Goal: Task Accomplishment & Management: Manage account settings

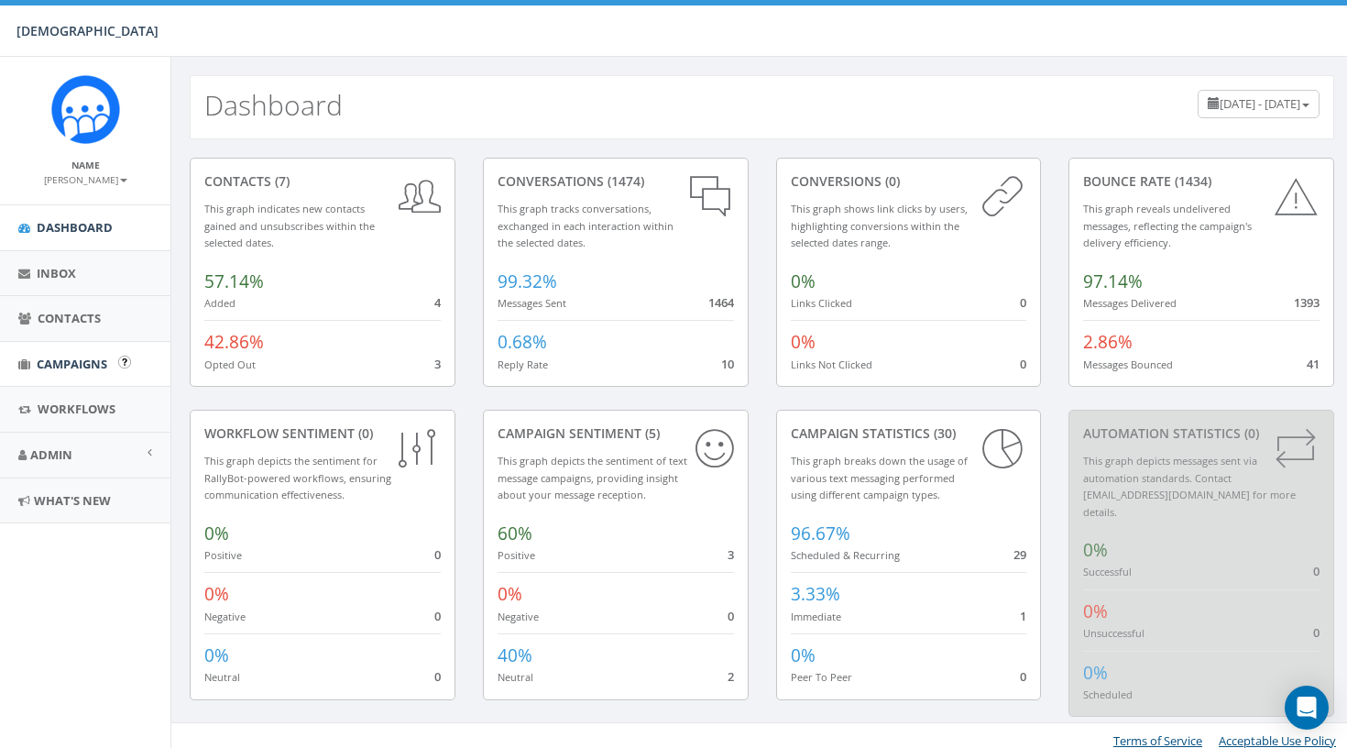
click at [77, 351] on link "Campaigns" at bounding box center [85, 364] width 170 height 45
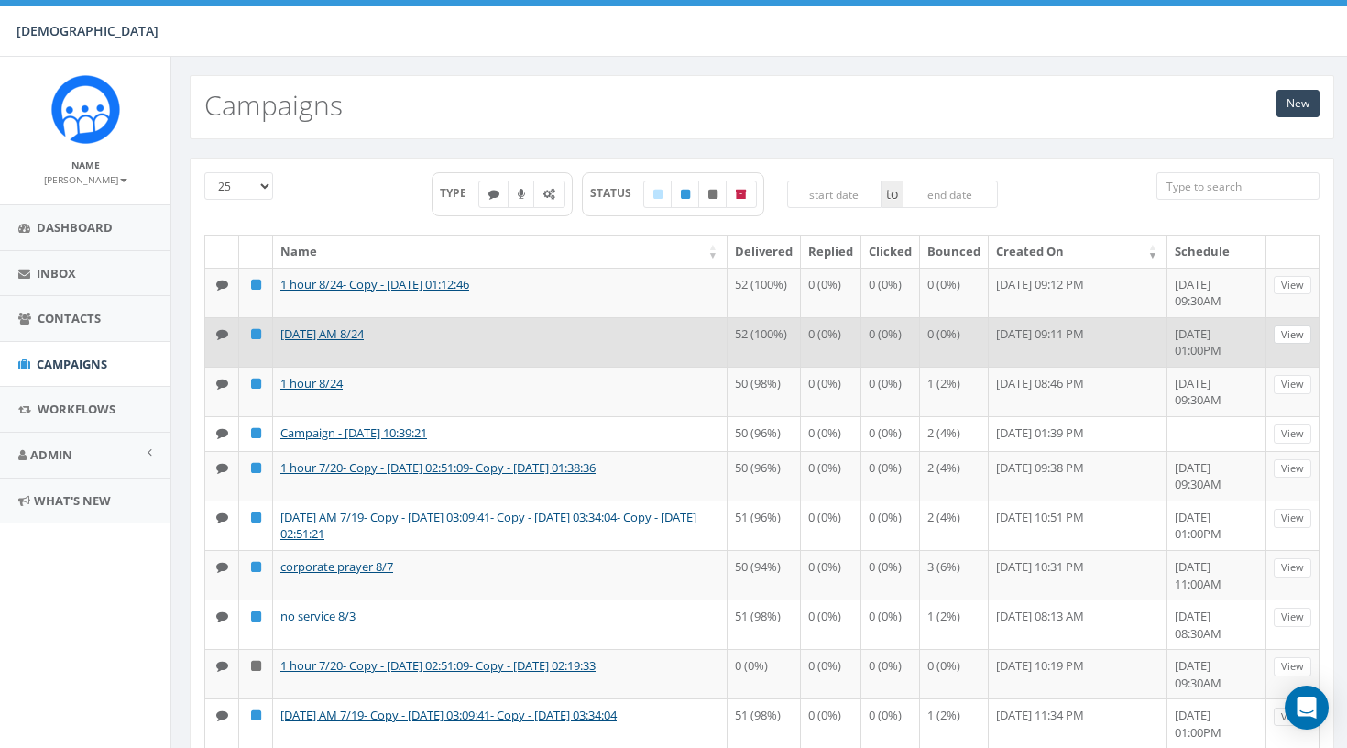
click at [1290, 345] on link "View" at bounding box center [1293, 334] width 38 height 19
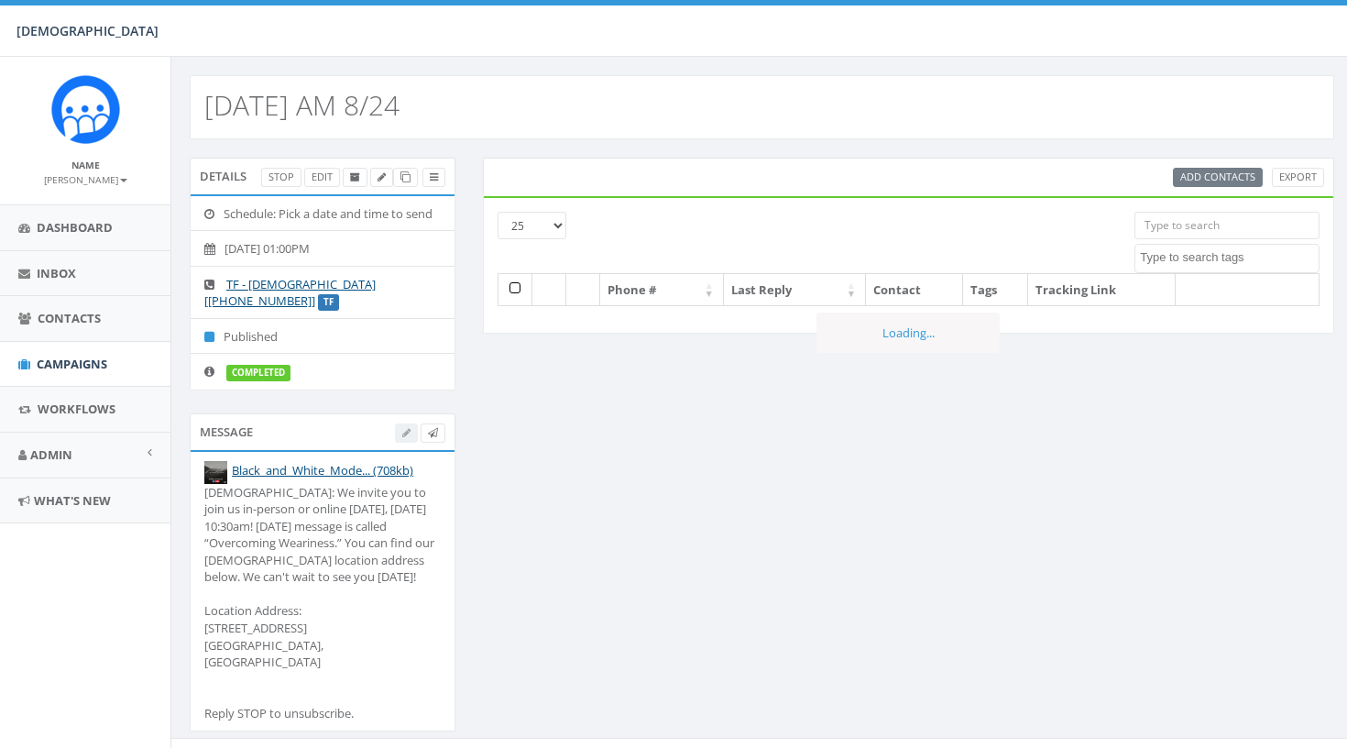
select select
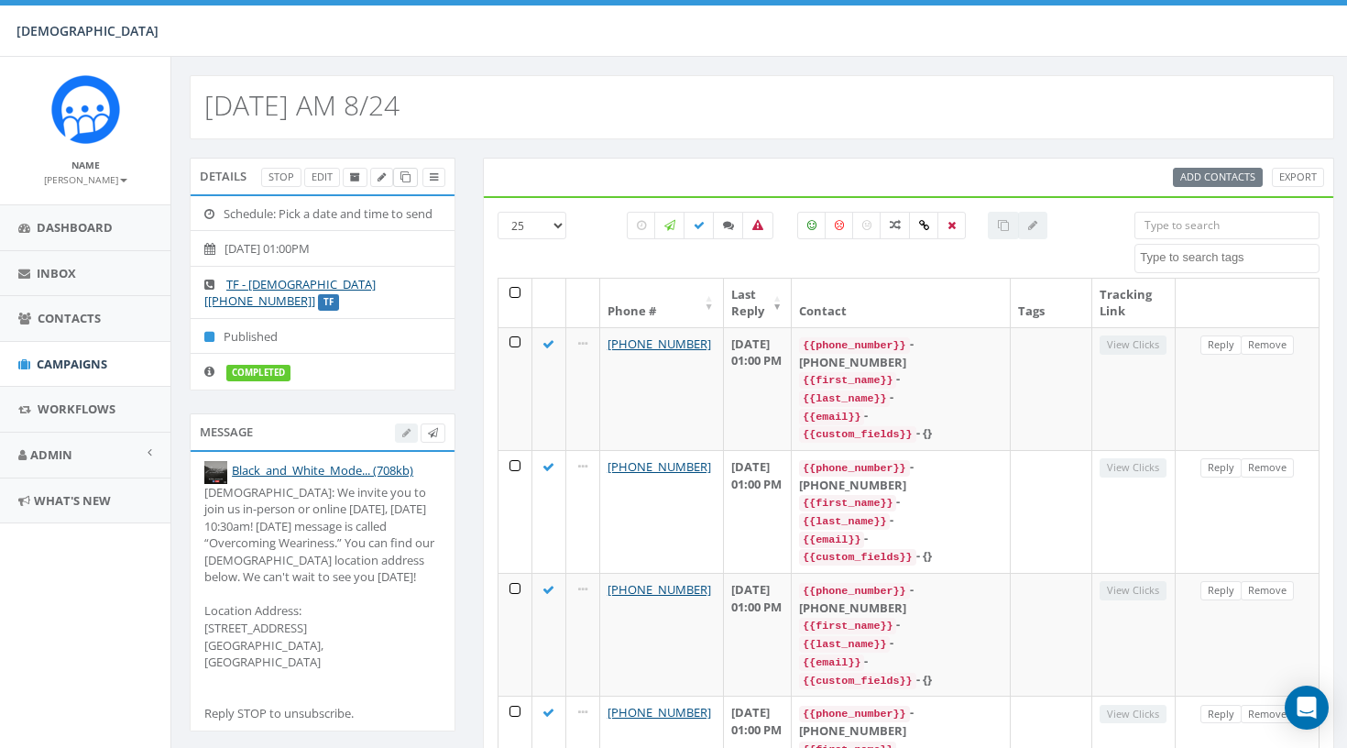
click at [400, 184] on link at bounding box center [405, 177] width 25 height 19
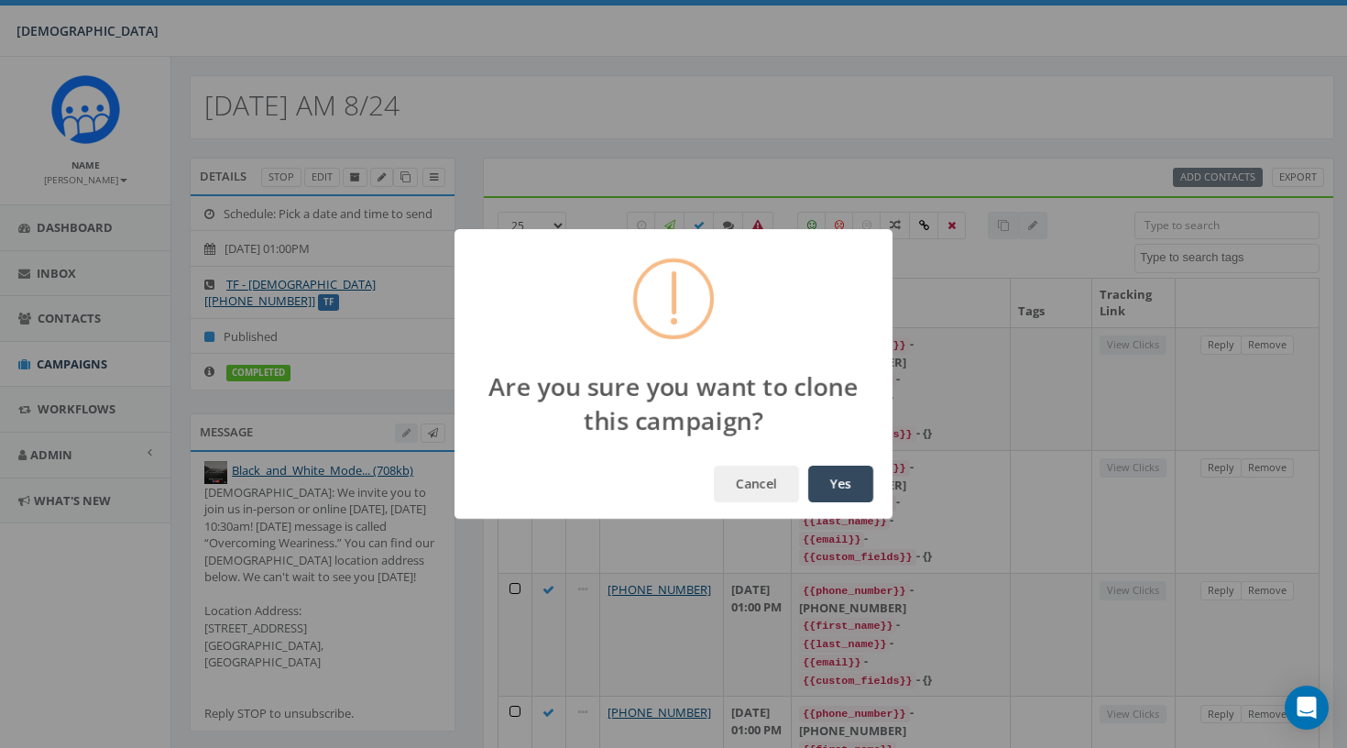
click at [856, 489] on button "Yes" at bounding box center [840, 483] width 65 height 37
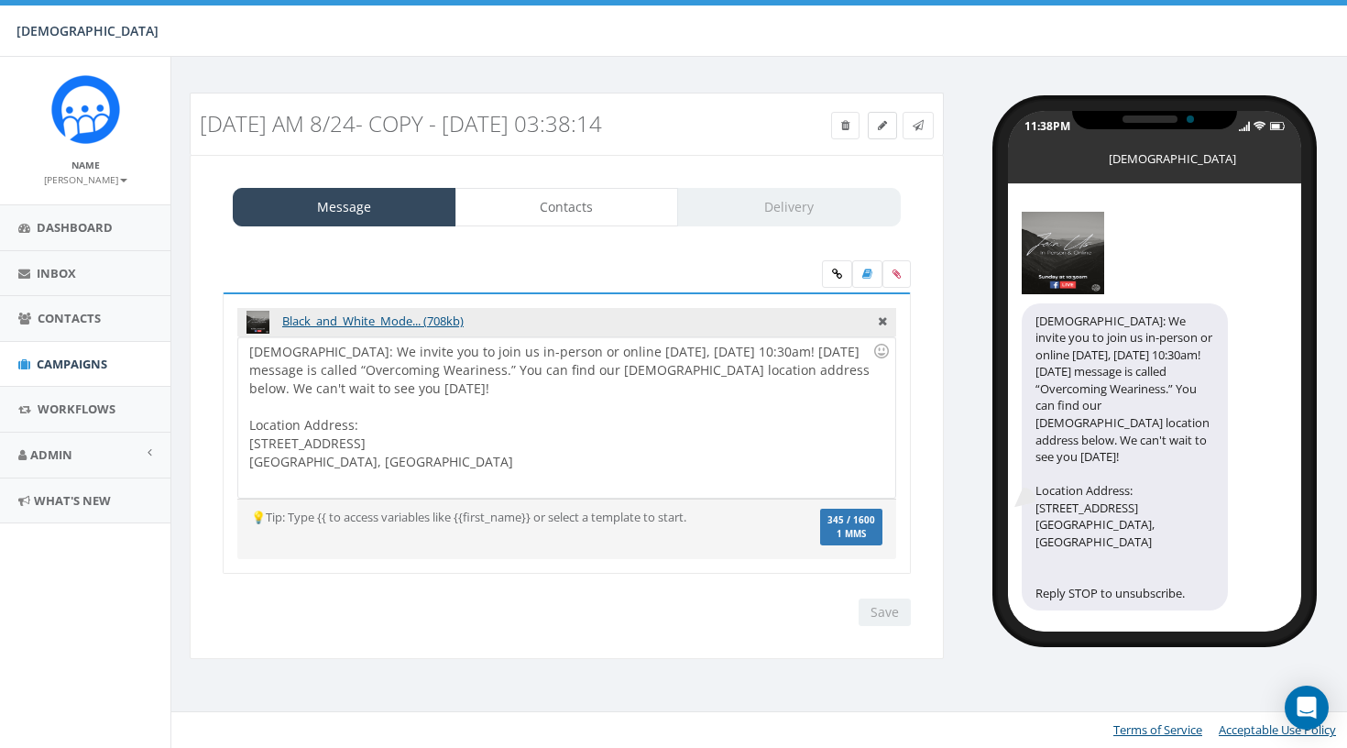
click at [879, 132] on link at bounding box center [882, 125] width 29 height 27
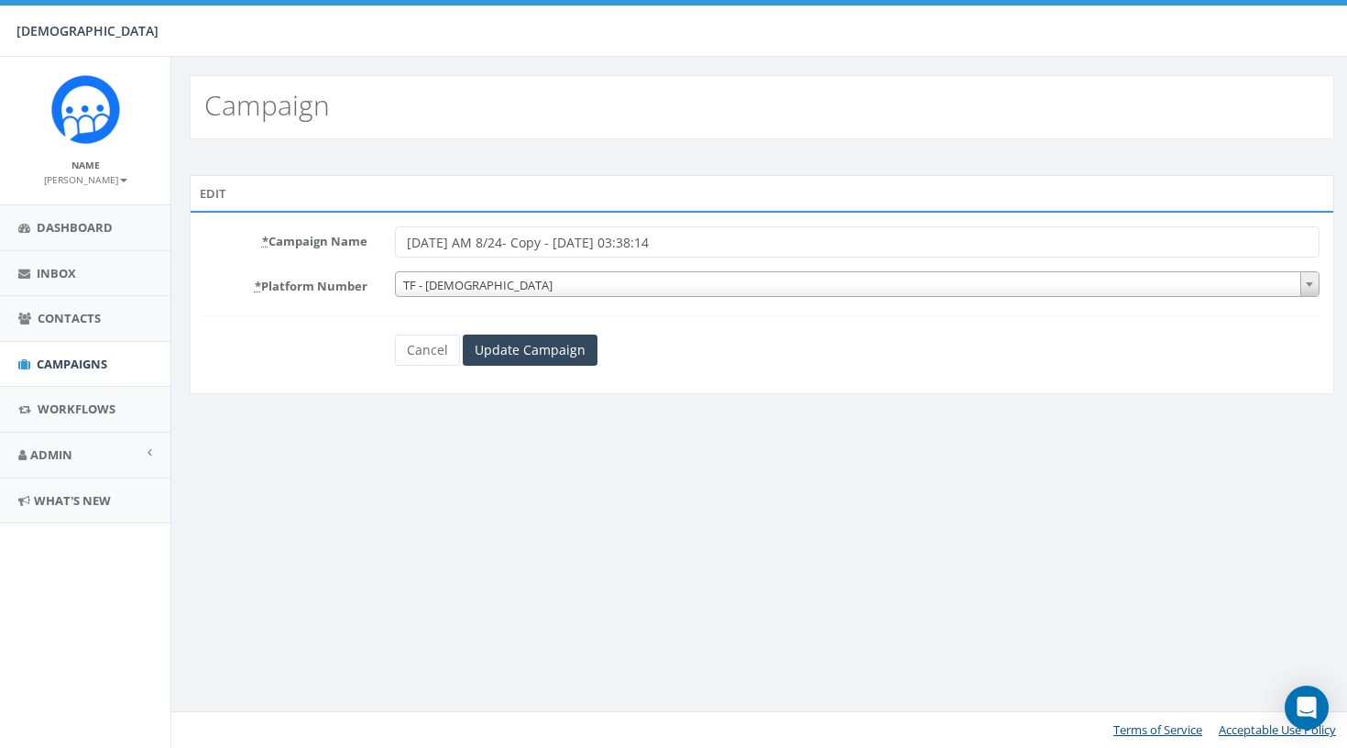
drag, startPoint x: 491, startPoint y: 242, endPoint x: 855, endPoint y: 242, distance: 363.8
click at [855, 242] on input "Sunday AM 8/24- Copy - 2025-08-30 03:38:14" at bounding box center [857, 241] width 925 height 31
type input "[DATE] AM 8/31"
click at [787, 401] on div "Edit * Campaign Name Sunday AM 8/31 * Platform Number TF - Hope Covenant Church…" at bounding box center [762, 296] width 1172 height 243
click at [509, 344] on input "Update Campaign" at bounding box center [530, 349] width 135 height 31
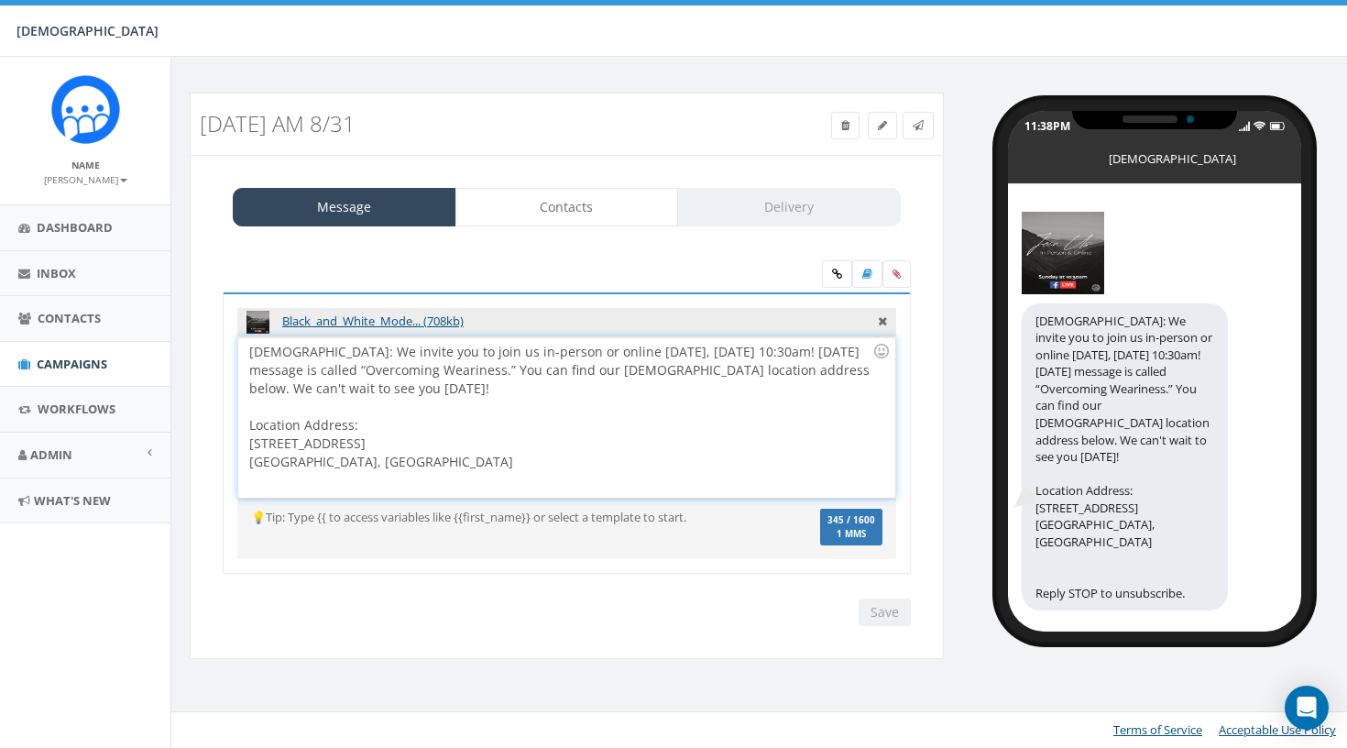
drag, startPoint x: 568, startPoint y: 385, endPoint x: 177, endPoint y: 343, distance: 393.5
click at [177, 343] on div "Sunday AM 8/31 Test Message Status: Message Contacts Delivery Black_and_White_M…" at bounding box center [567, 388] width 782 height 590
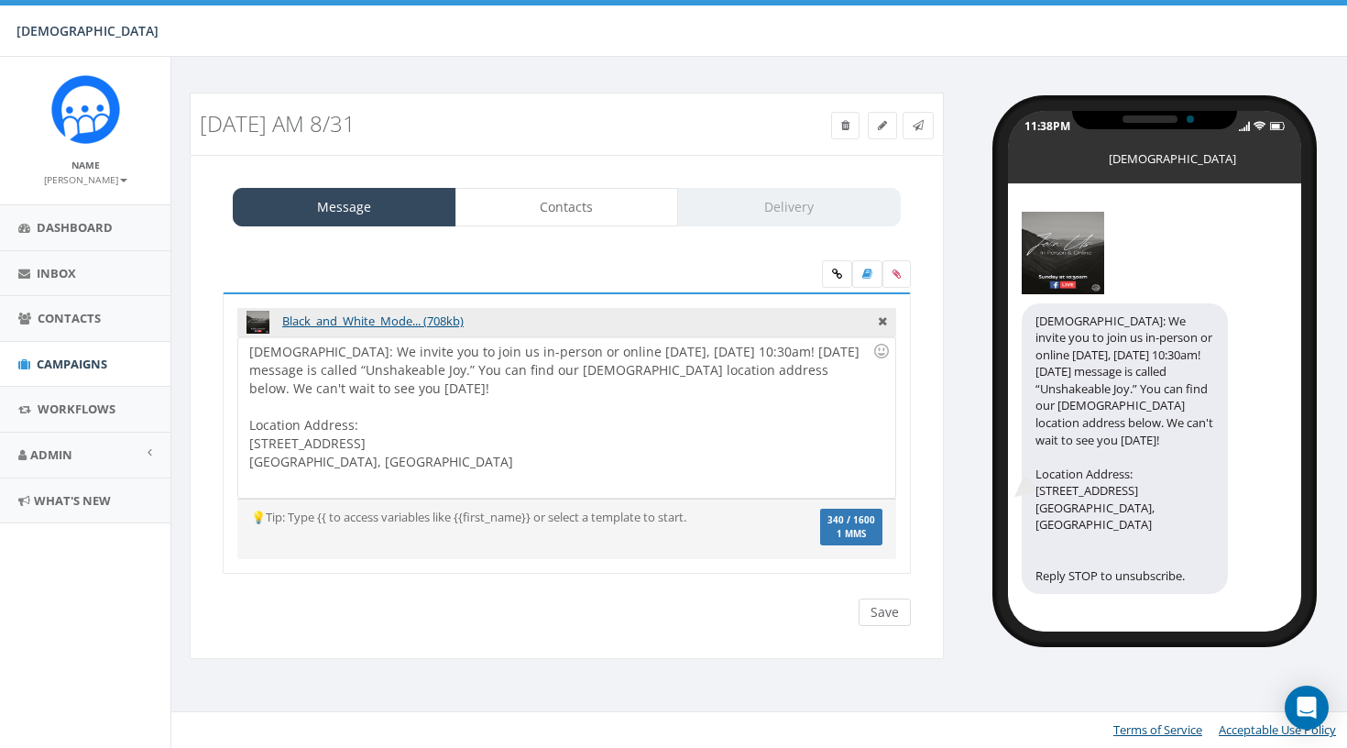
click at [881, 614] on input "Save" at bounding box center [885, 611] width 52 height 27
click at [882, 321] on icon at bounding box center [882, 319] width 9 height 16
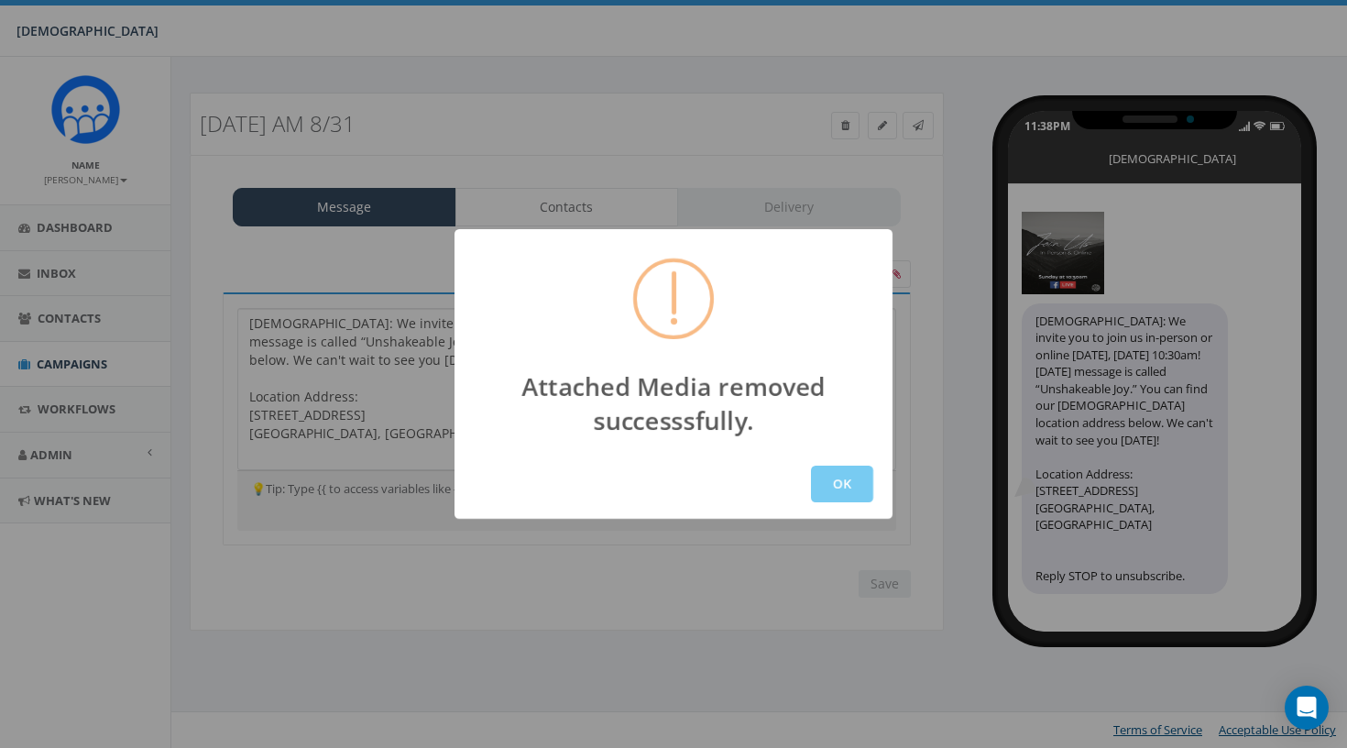
click at [839, 467] on button "OK" at bounding box center [842, 483] width 62 height 37
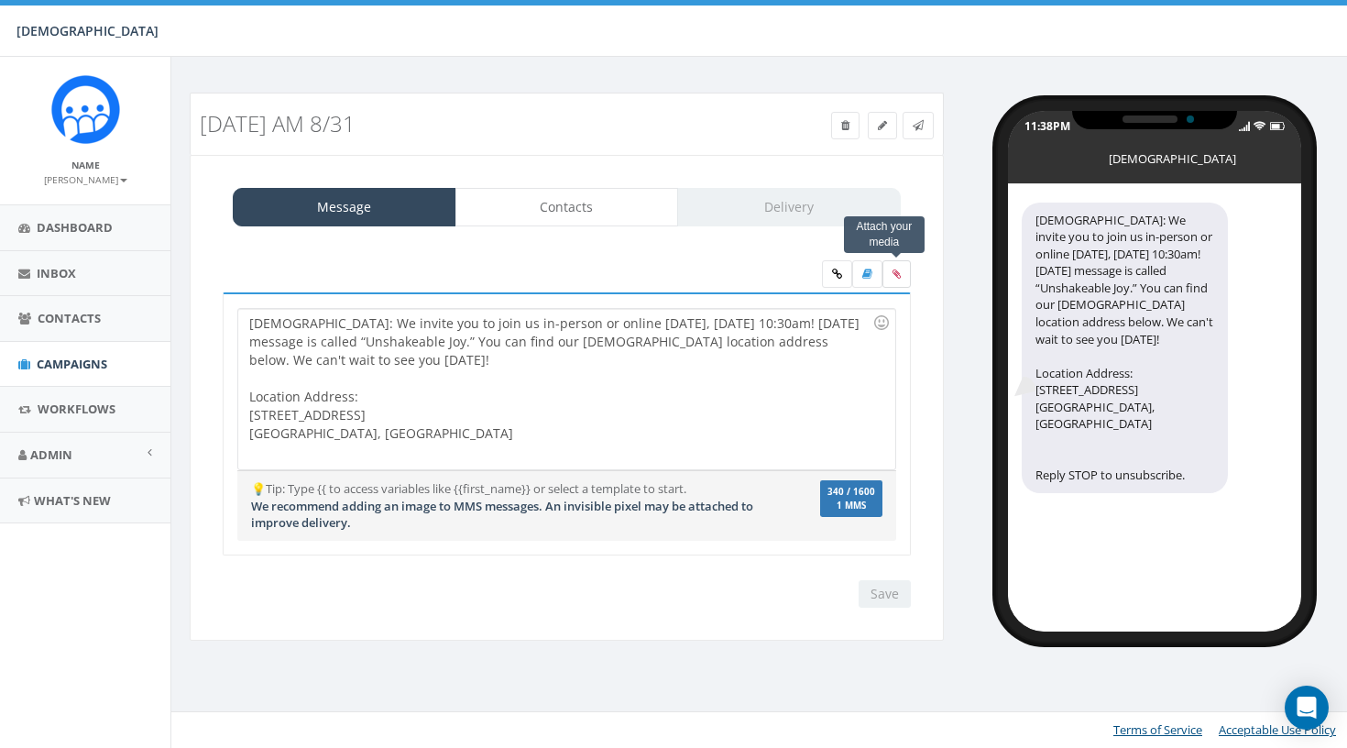
click at [895, 277] on icon at bounding box center [896, 273] width 8 height 11
click at [0, 0] on input "file" at bounding box center [0, 0] width 0 height 0
click at [890, 274] on label at bounding box center [896, 273] width 28 height 27
click at [0, 0] on input "file" at bounding box center [0, 0] width 0 height 0
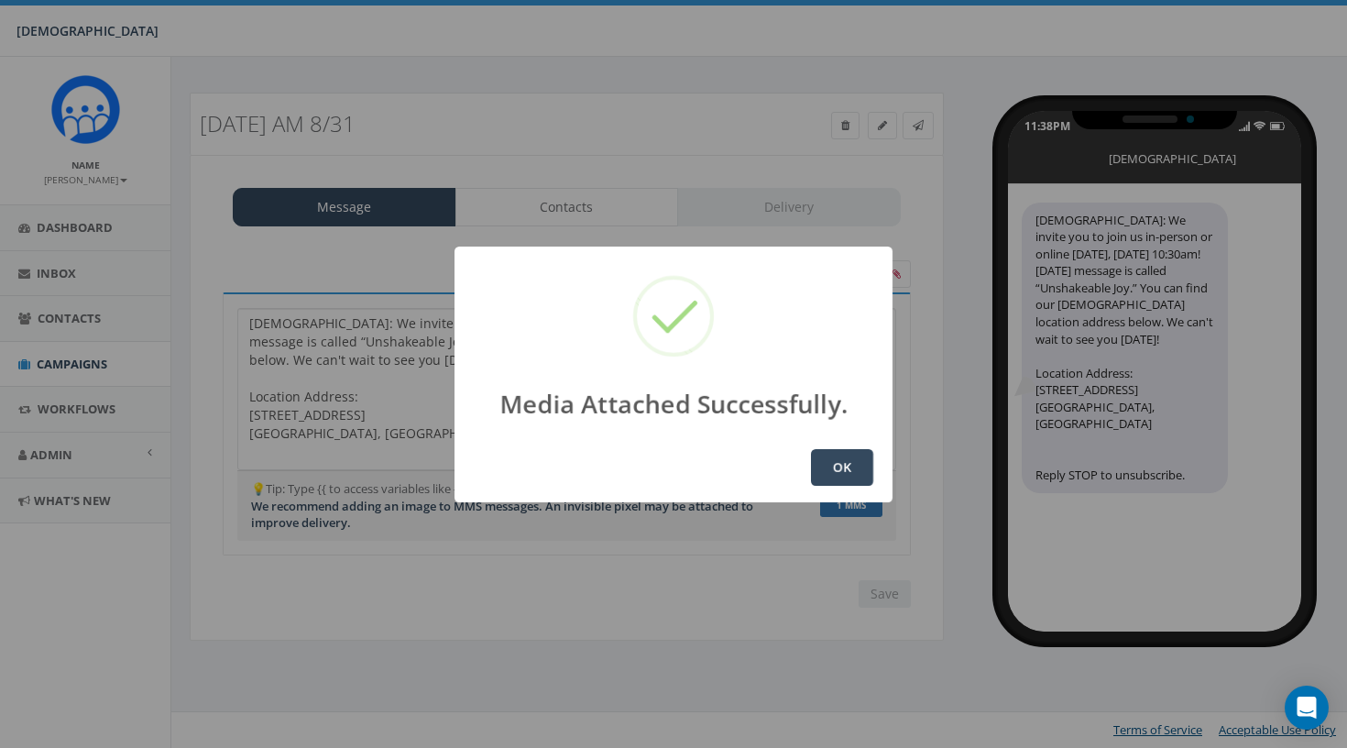
click at [863, 456] on button "OK" at bounding box center [842, 467] width 62 height 37
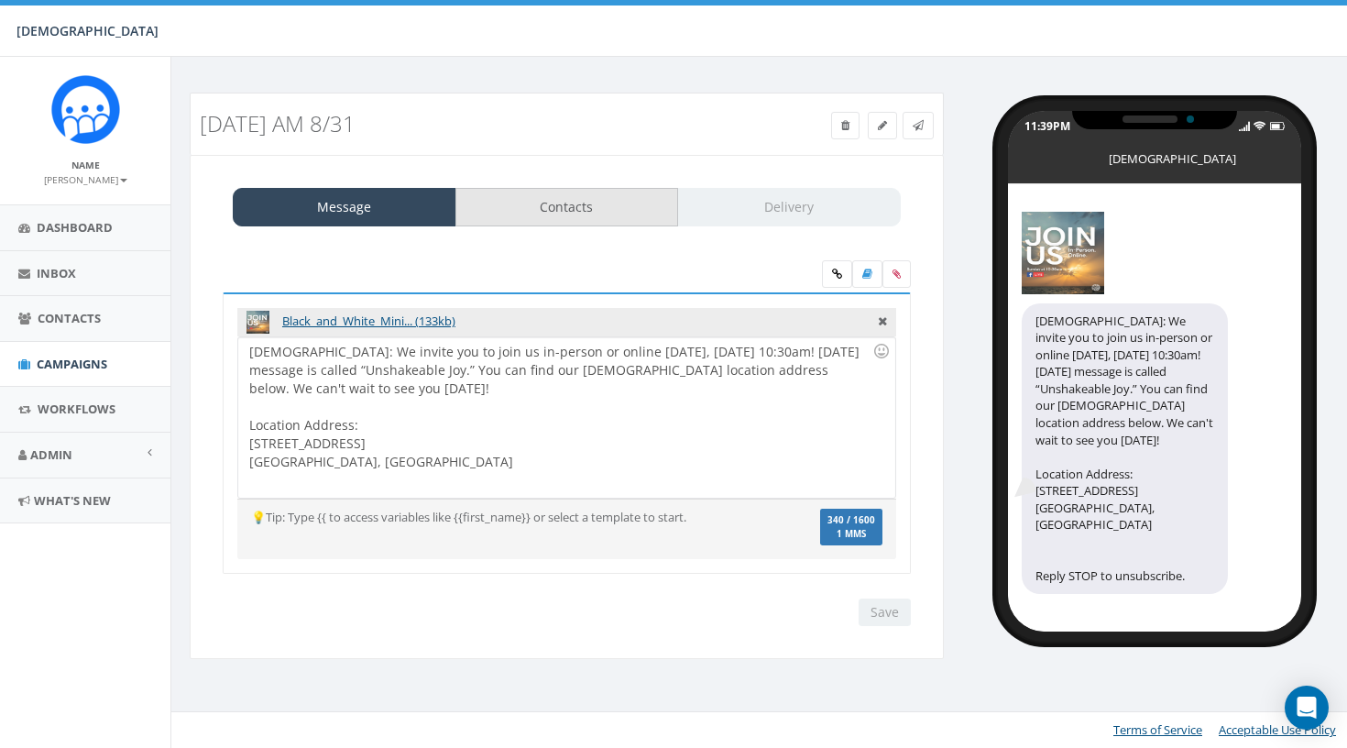
click at [653, 201] on link "Contacts" at bounding box center [567, 207] width 224 height 38
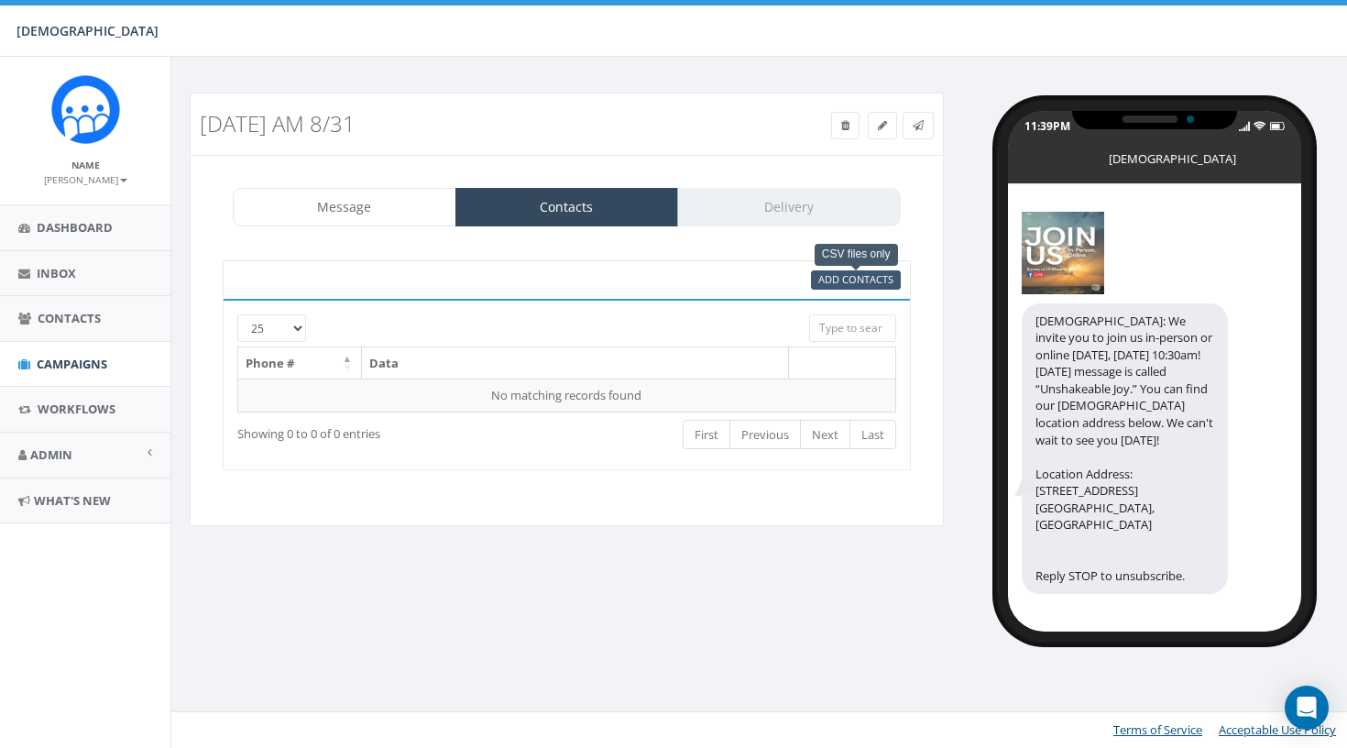
click at [854, 279] on span "Add Contacts" at bounding box center [855, 279] width 75 height 14
select select
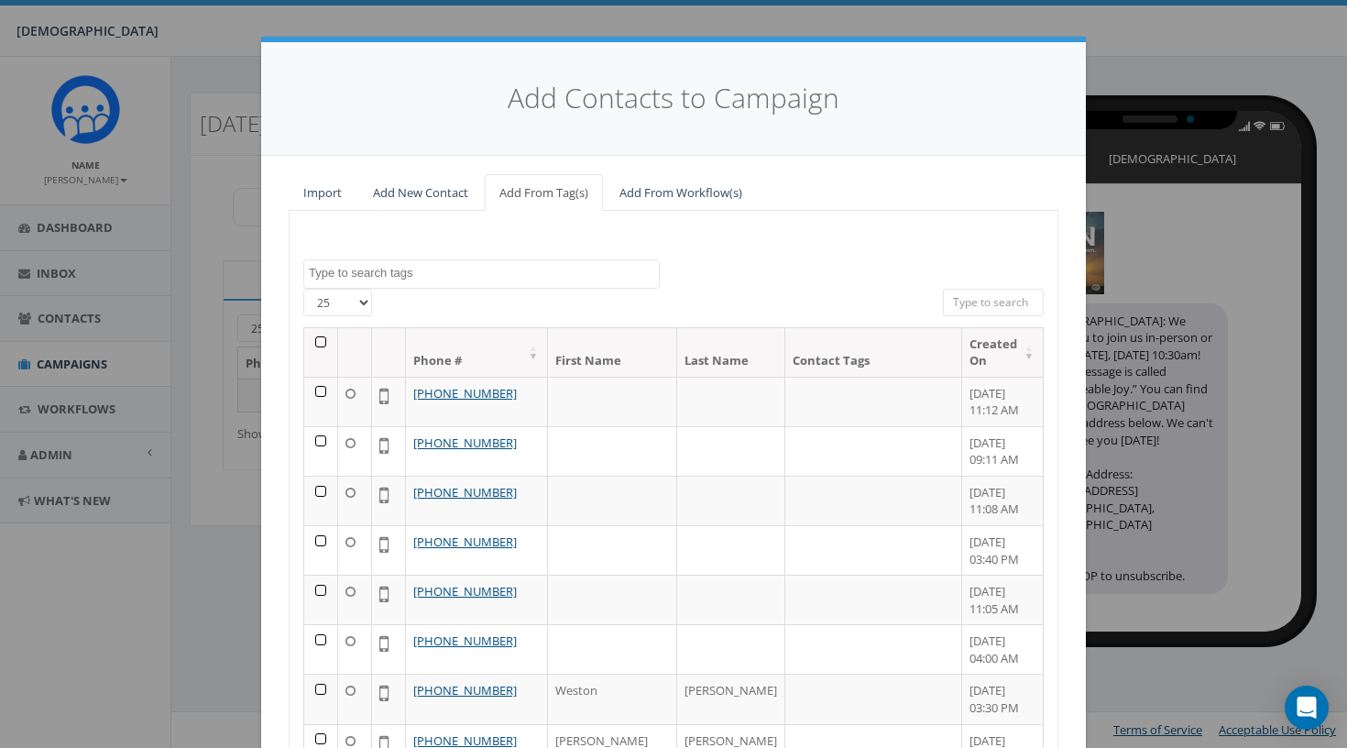
click at [323, 341] on th at bounding box center [321, 352] width 34 height 49
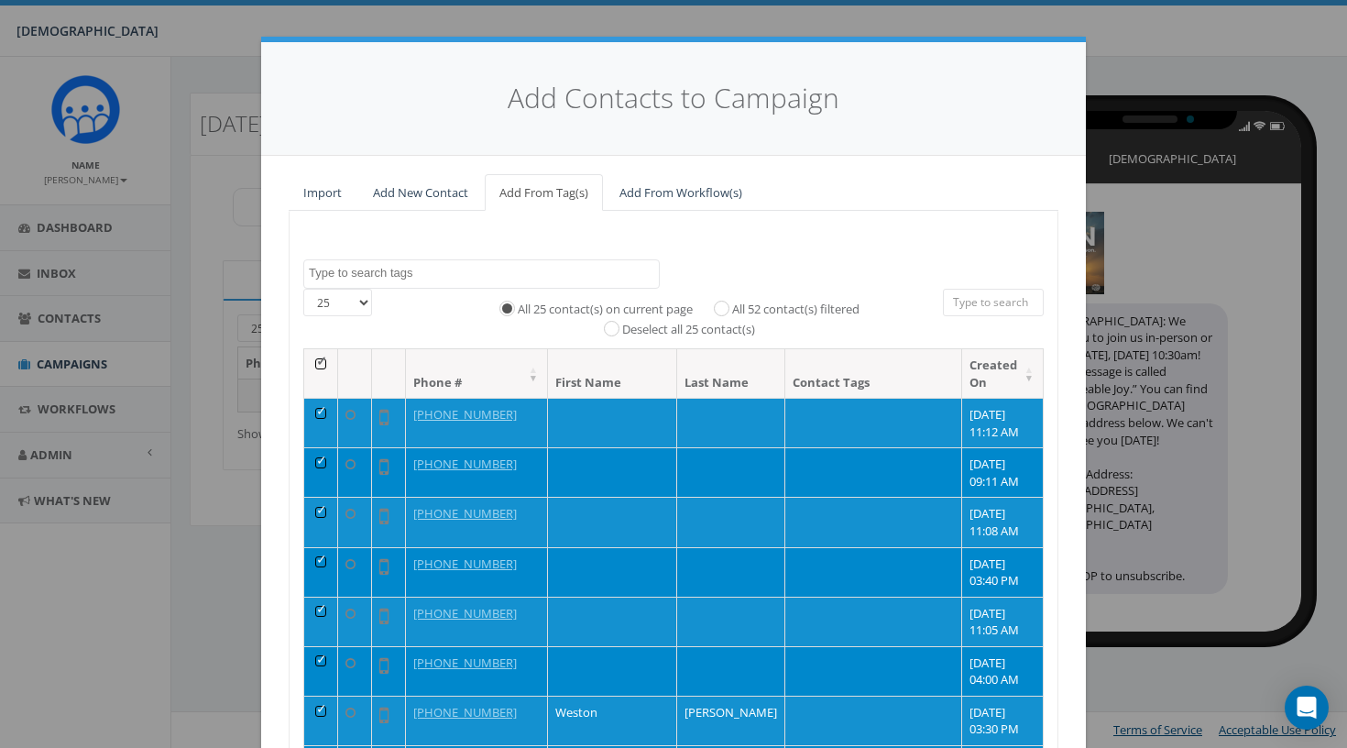
click at [782, 301] on label "All 52 contact(s) filtered" at bounding box center [795, 310] width 127 height 18
click at [732, 301] on input "All 52 contact(s) filtered" at bounding box center [726, 307] width 12 height 12
radio input "true"
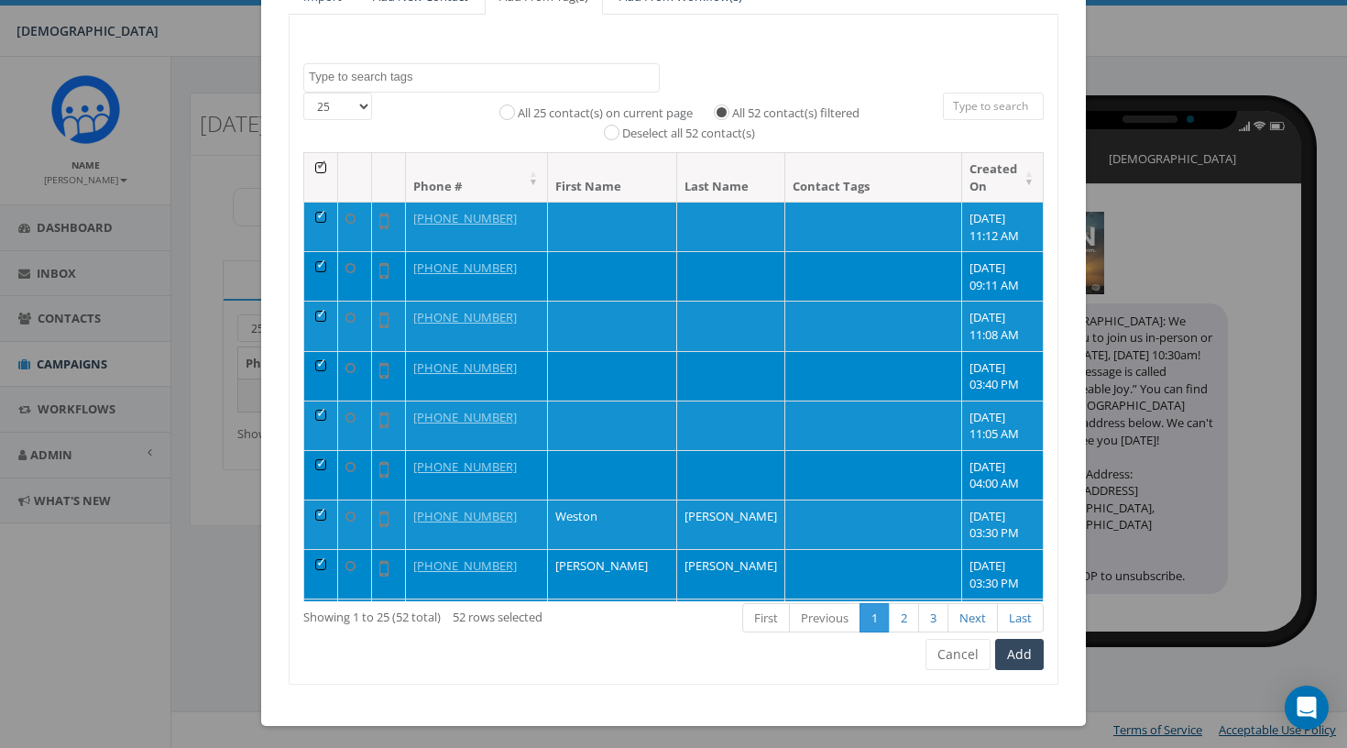
scroll to position [195, 0]
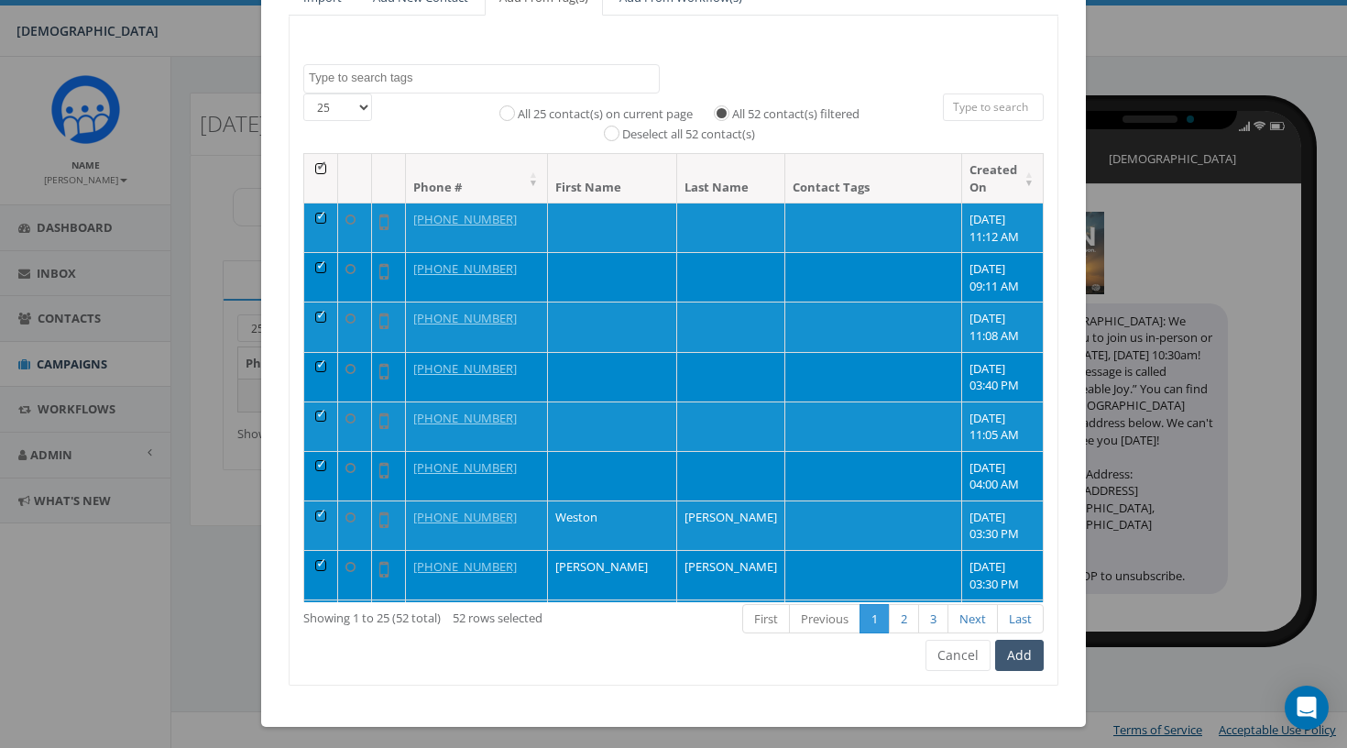
click at [1017, 641] on button "Add" at bounding box center [1019, 655] width 49 height 31
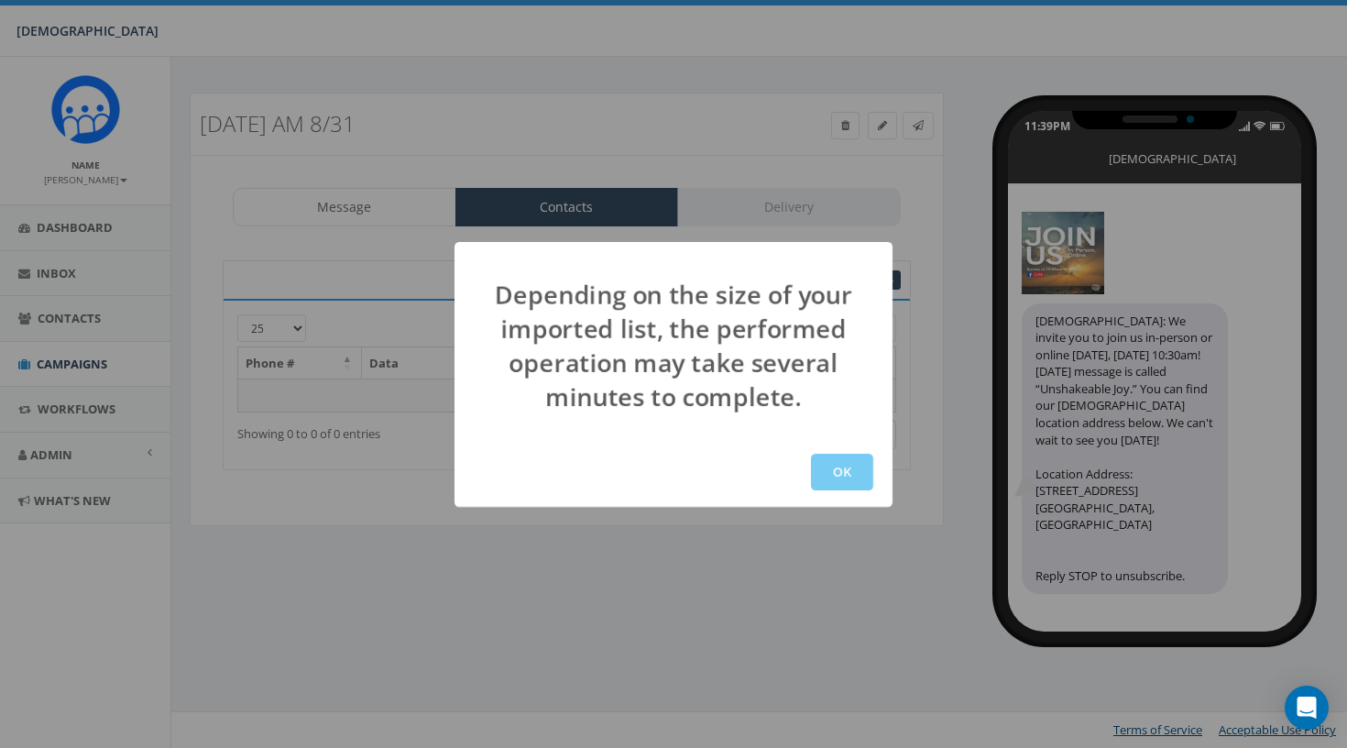
click at [828, 473] on button "OK" at bounding box center [842, 472] width 62 height 37
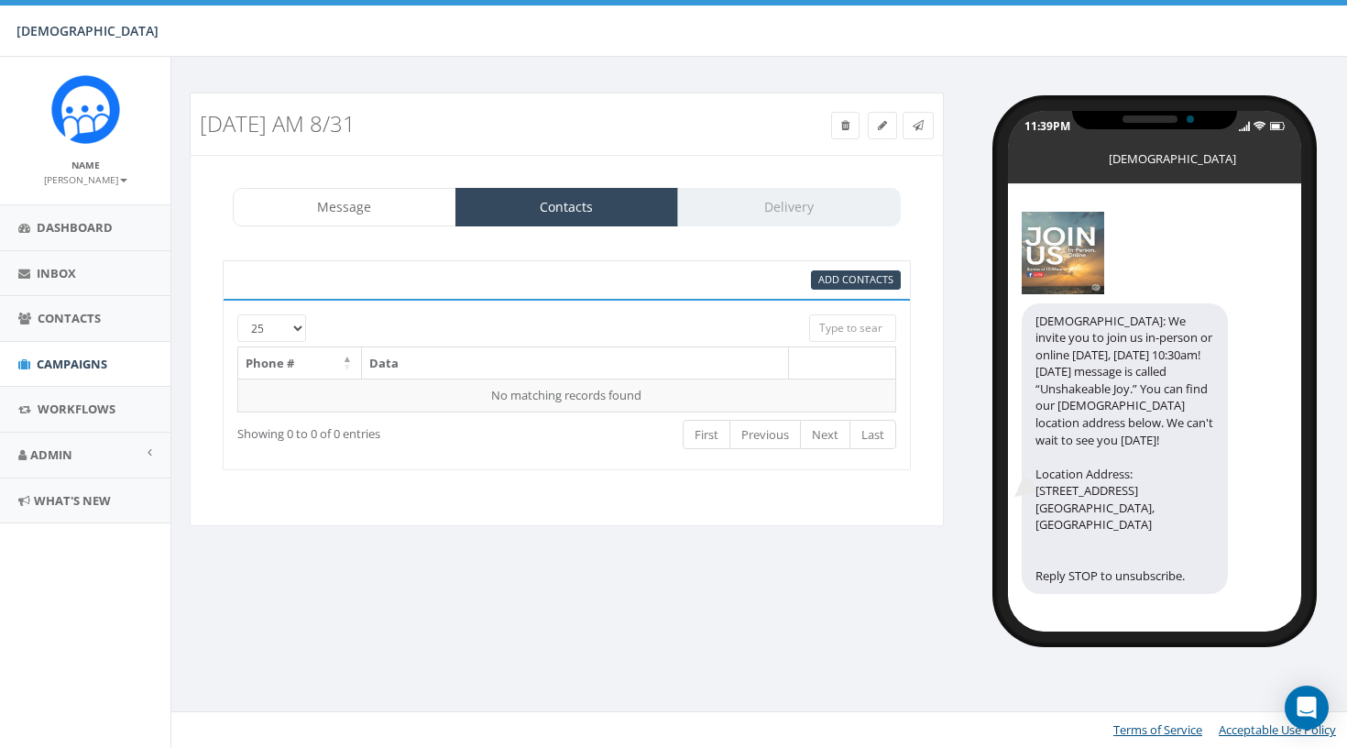
click at [728, 283] on div "95% Add Contacts" at bounding box center [683, 279] width 464 height 19
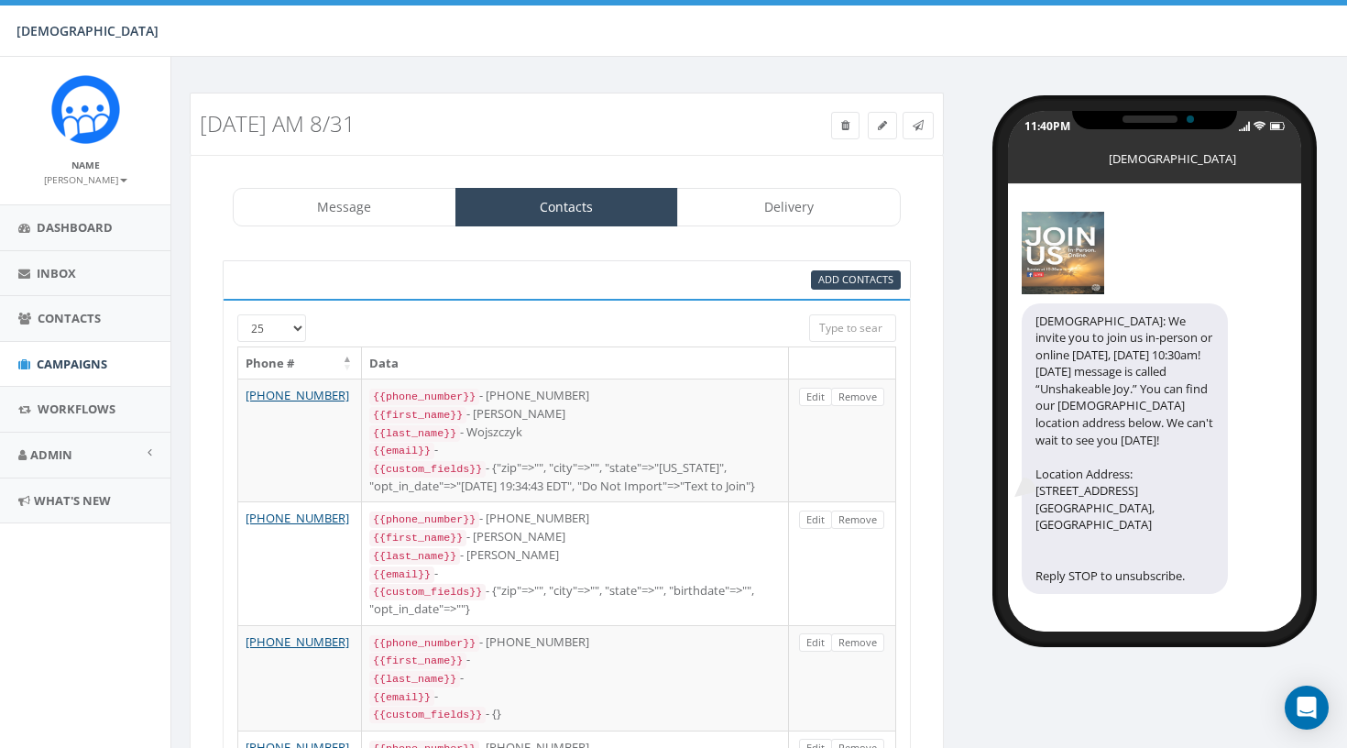
select select
click at [778, 208] on link "Delivery" at bounding box center [789, 207] width 224 height 38
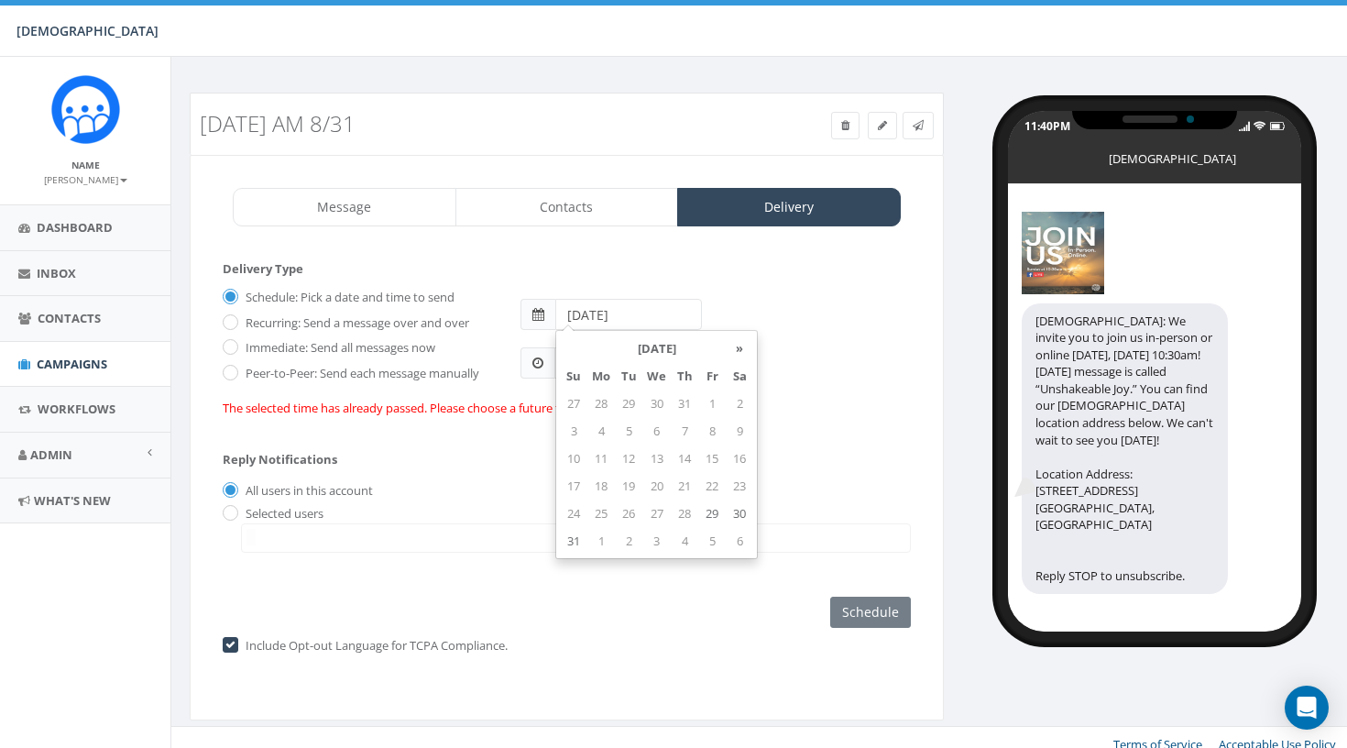
click at [645, 309] on input "[DATE]" at bounding box center [628, 314] width 147 height 31
click at [744, 516] on td "30" at bounding box center [739, 512] width 27 height 27
type input "[DATE]"
click at [504, 507] on div "Selected users [EMAIL_ADDRESS][DOMAIN_NAME]" at bounding box center [567, 529] width 688 height 49
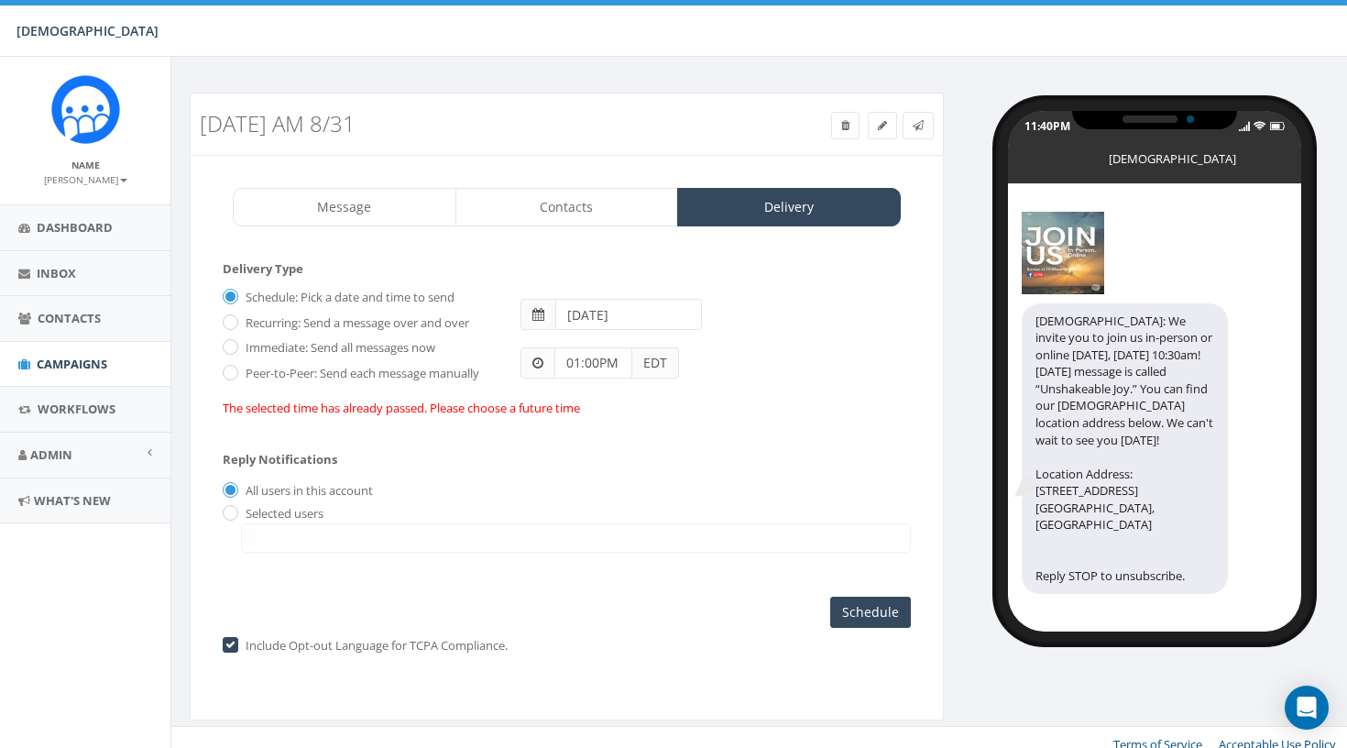
click at [799, 497] on div "Reply Notifications All users in this account Selected users [EMAIL_ADDRESS][DO…" at bounding box center [567, 497] width 688 height 128
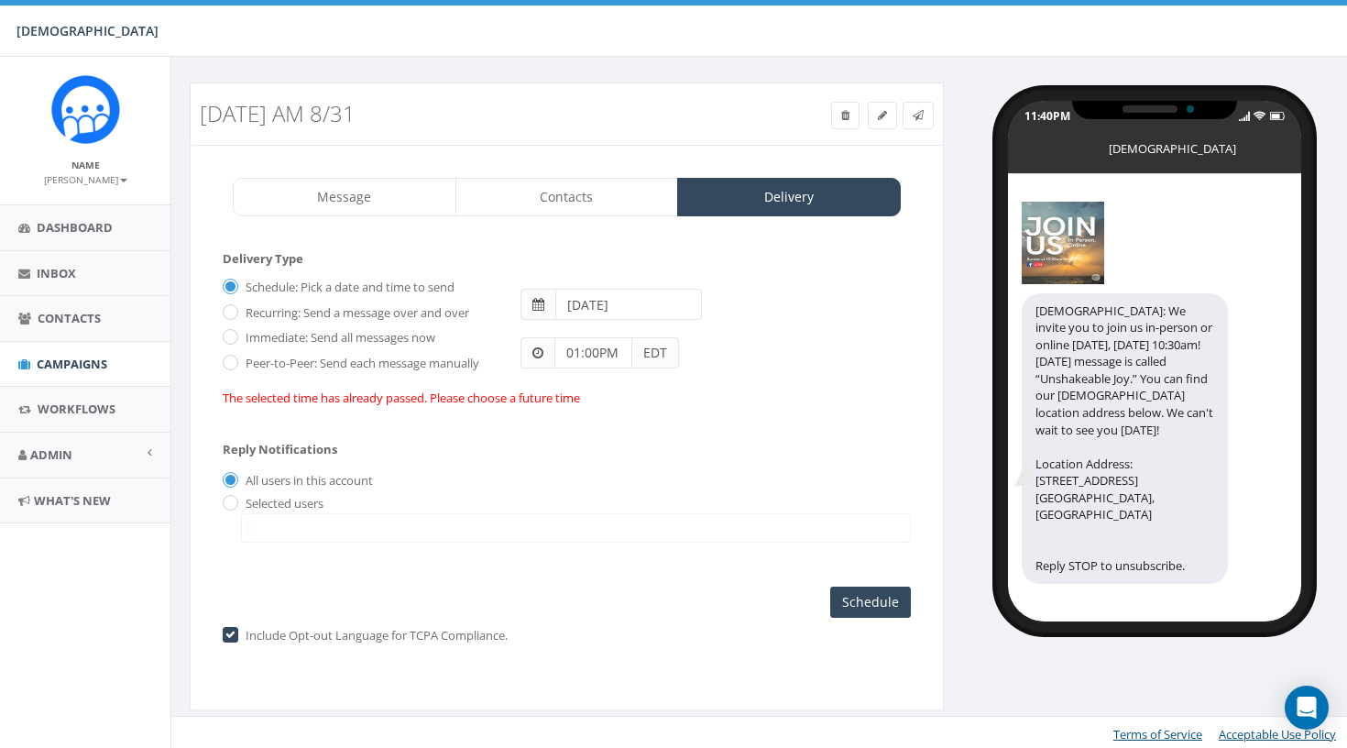
scroll to position [9, 0]
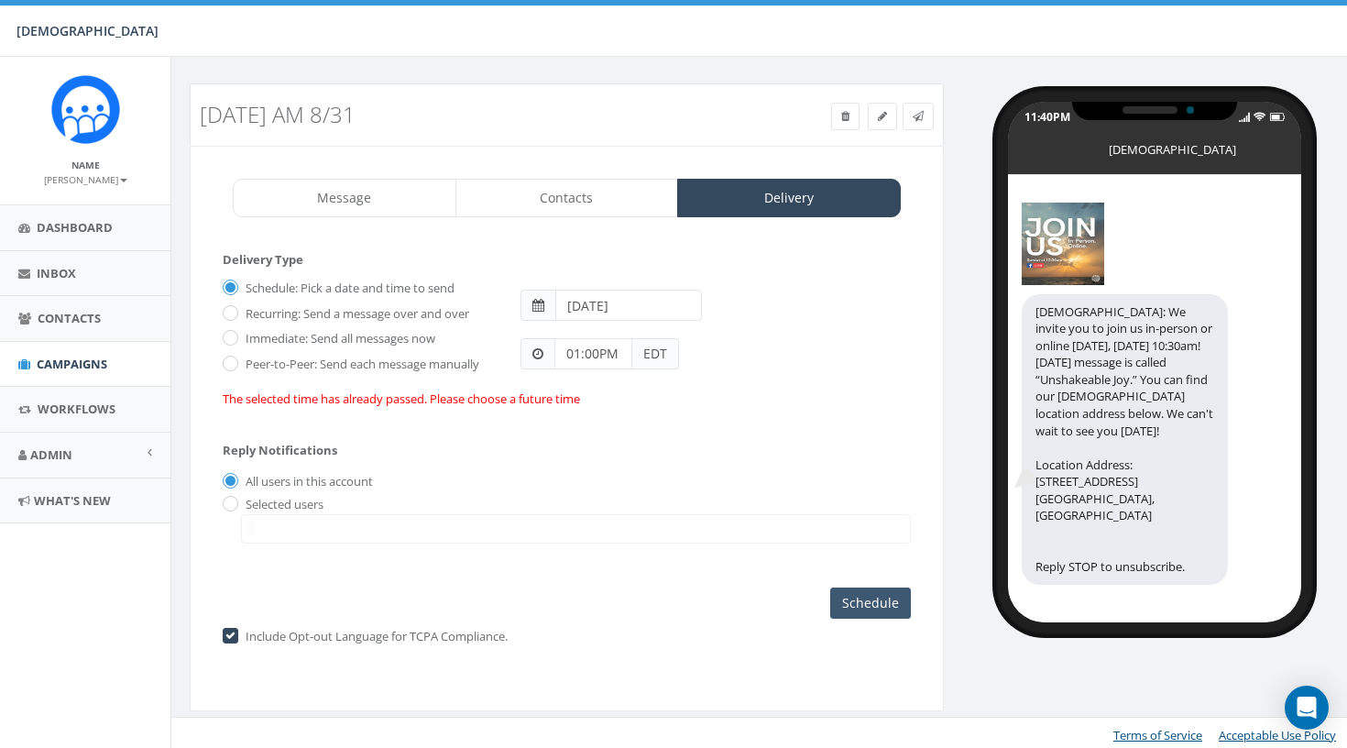
click at [891, 593] on input "Schedule" at bounding box center [870, 602] width 81 height 31
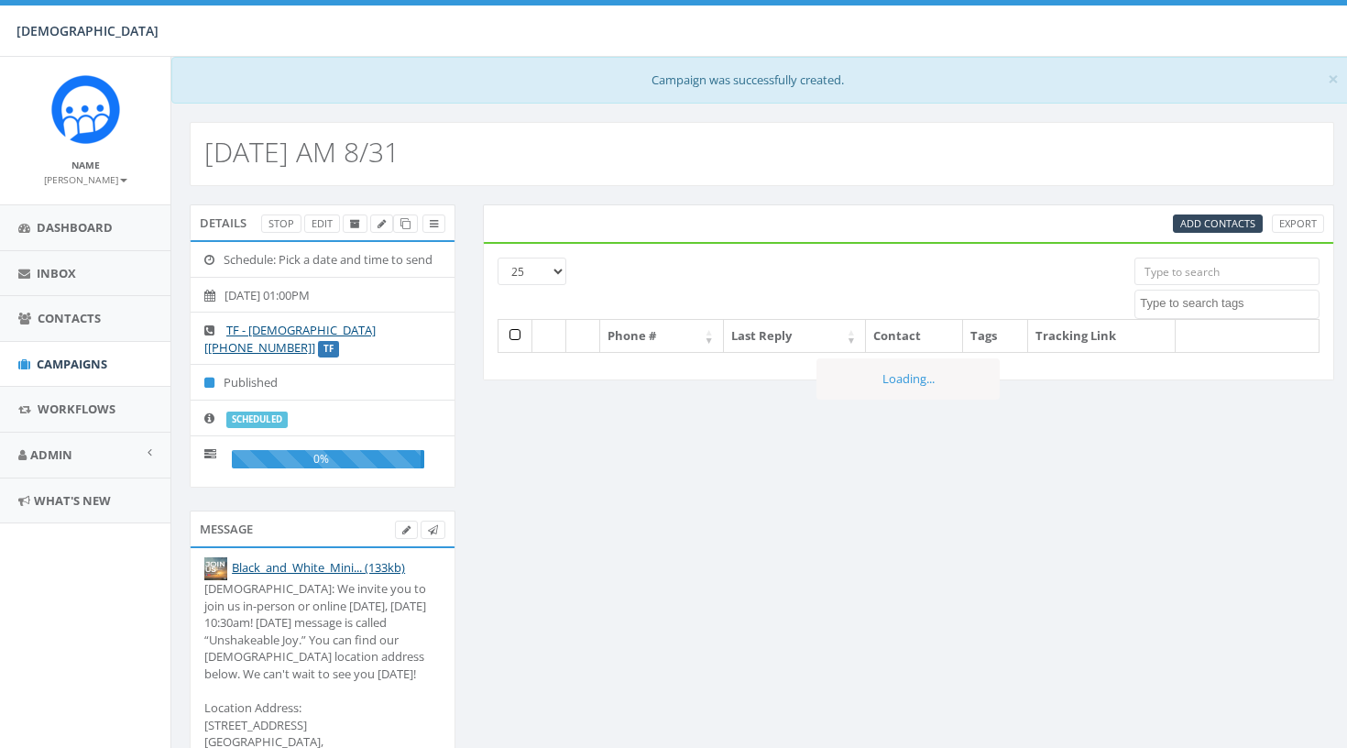
select select
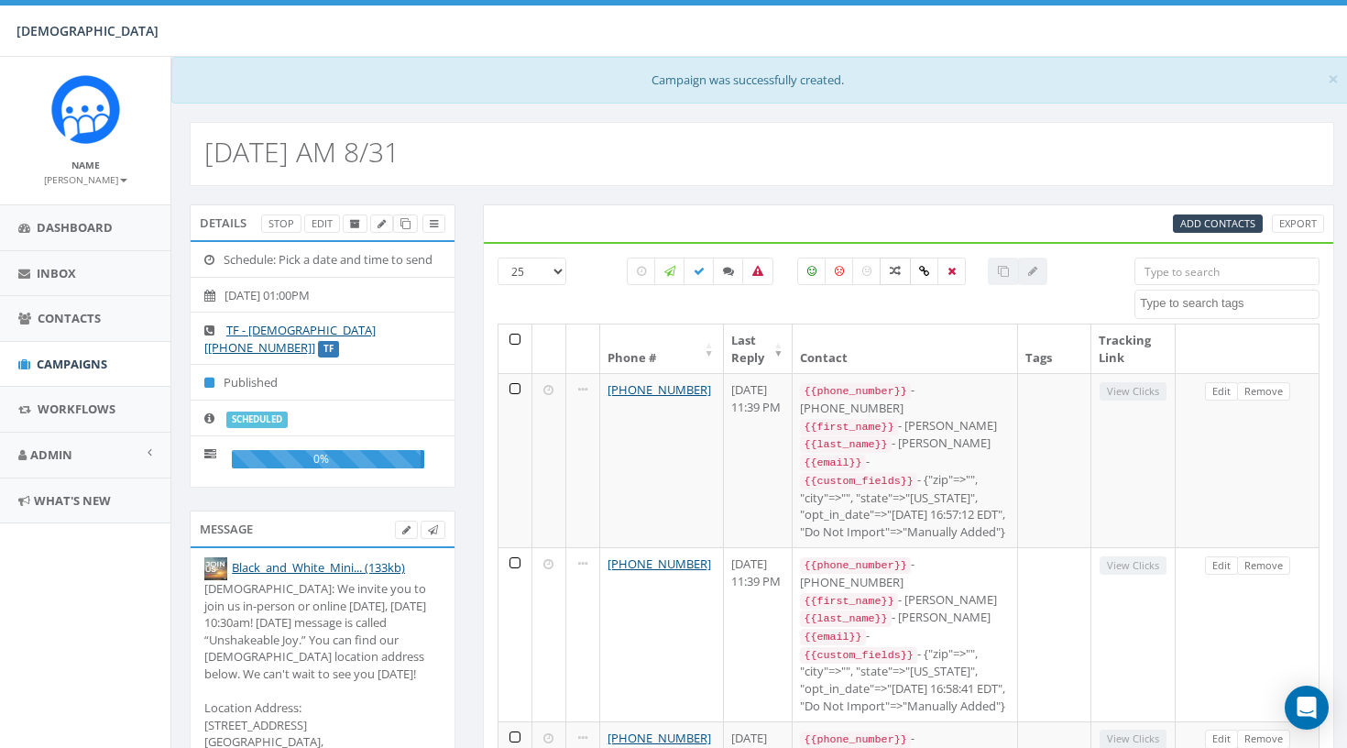
click at [892, 271] on icon at bounding box center [895, 271] width 11 height 11
checkbox input "true"
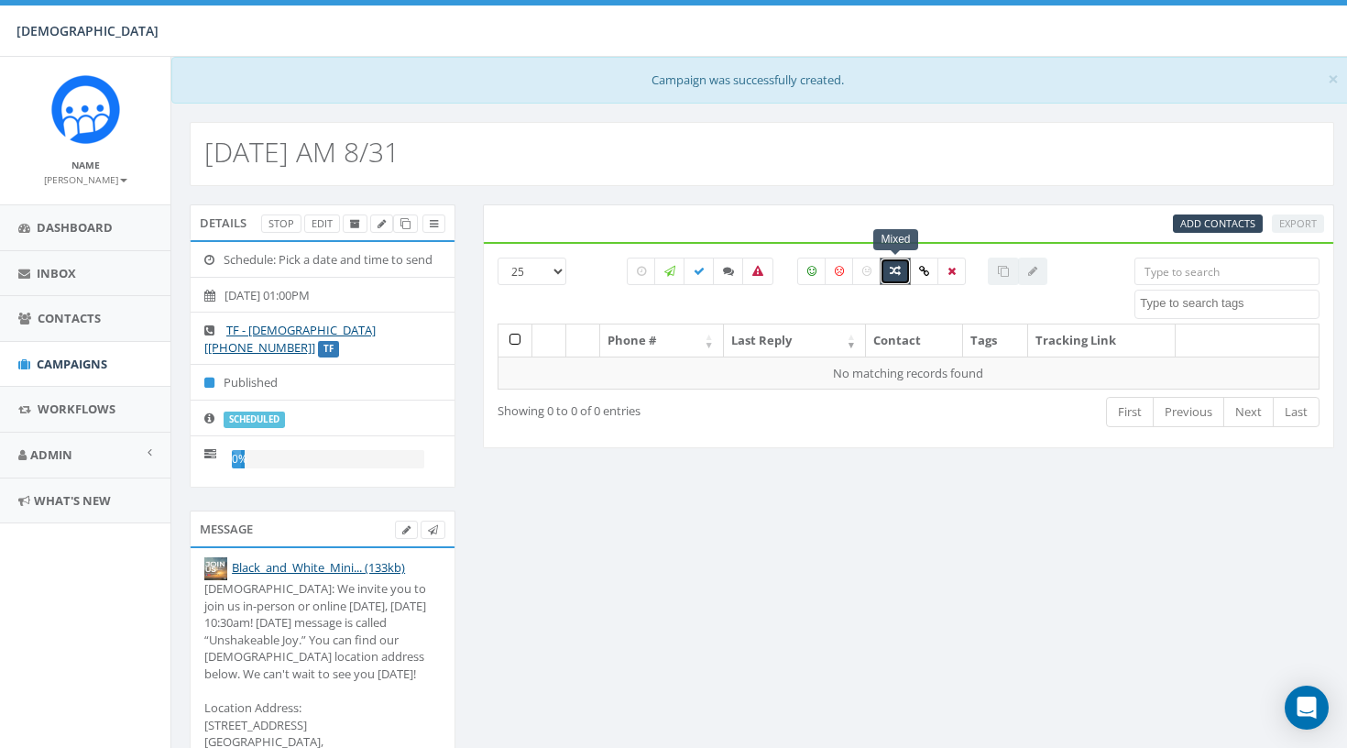
click at [201, 4] on div at bounding box center [673, 2] width 1347 height 5
